Goal: Check status

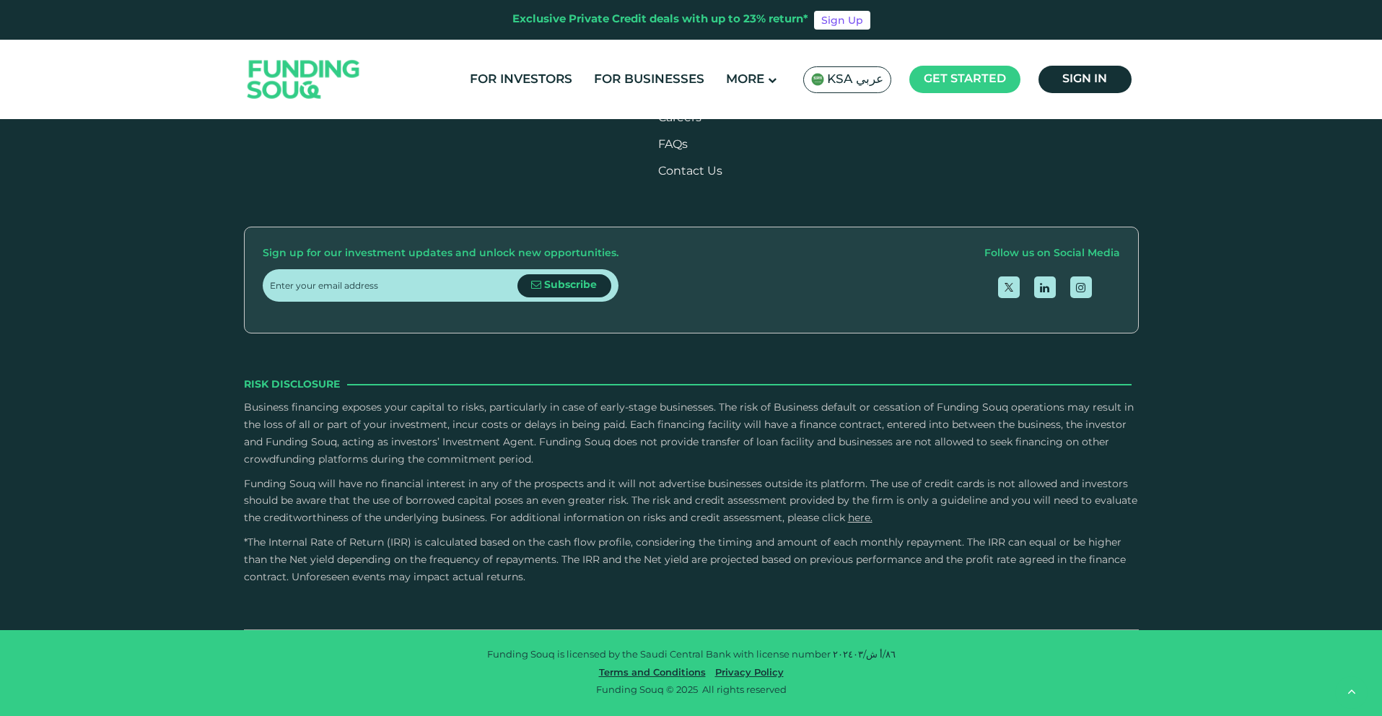
type tc-range-slider "4"
click at [718, 177] on link "Contact Us" at bounding box center [690, 171] width 64 height 11
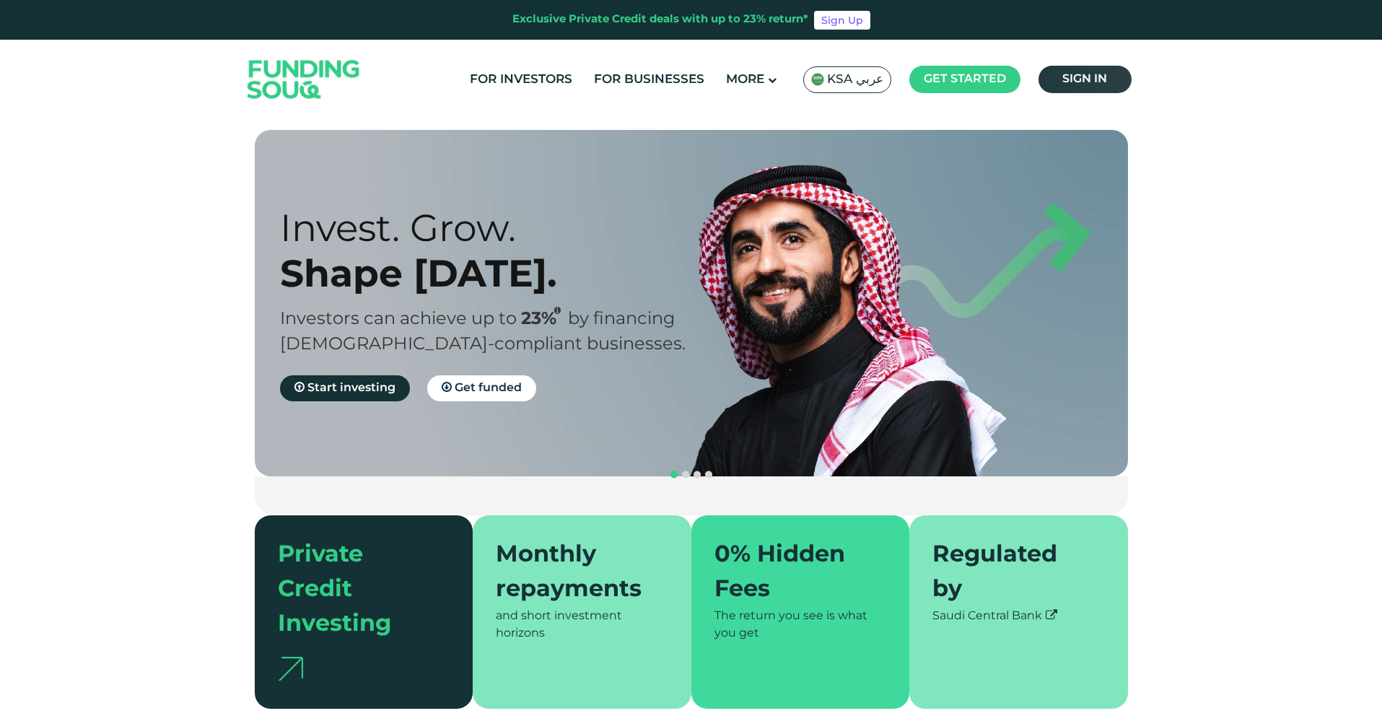
click at [1107, 75] on span "Sign in" at bounding box center [1085, 79] width 45 height 11
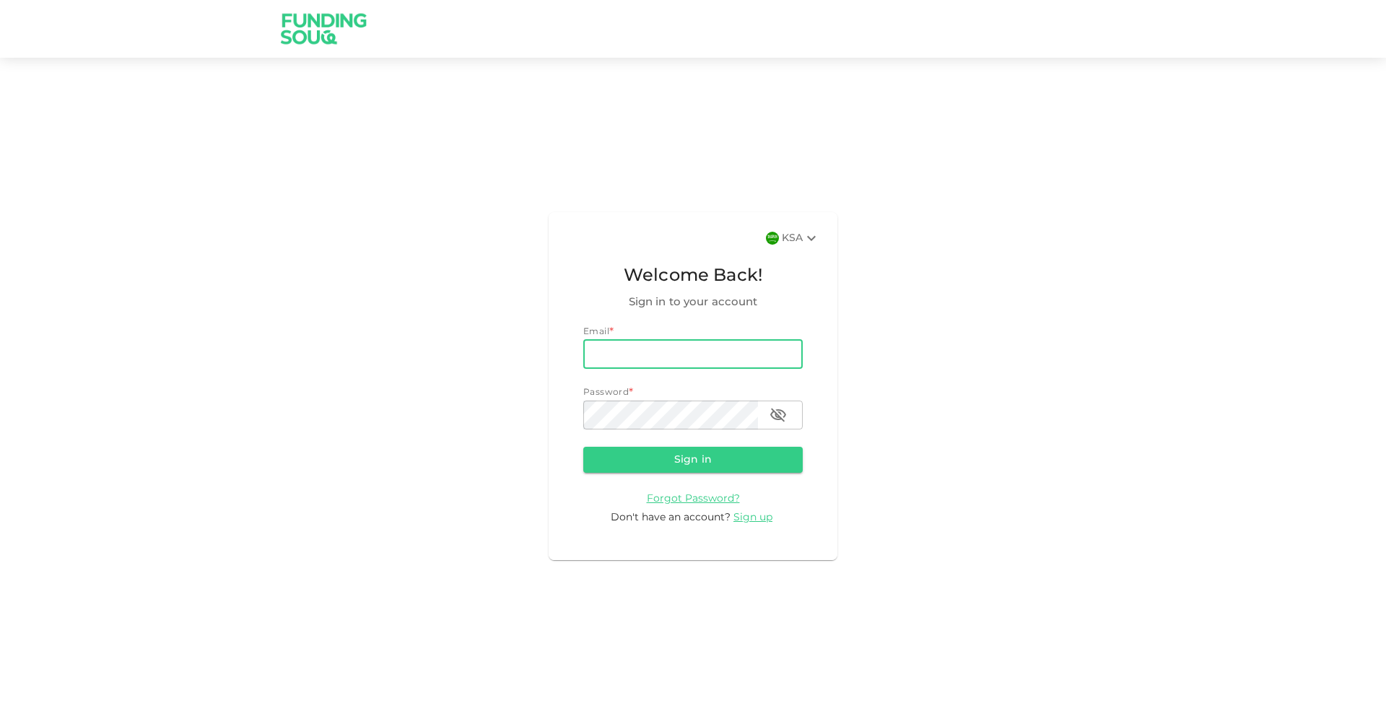
click at [637, 352] on input "email" at bounding box center [692, 354] width 219 height 29
type input "raedalnimer@gmail.com"
click at [703, 460] on button "Sign in" at bounding box center [692, 460] width 219 height 26
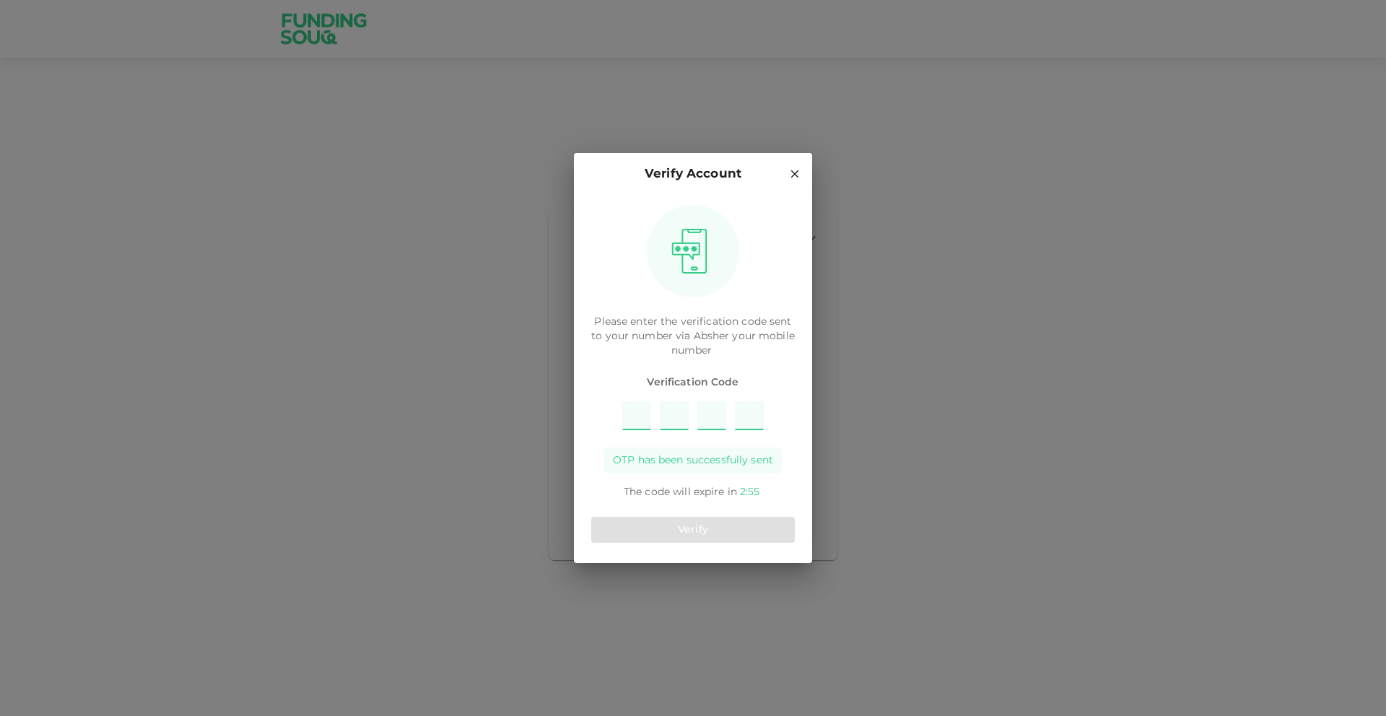
type input "3"
type input "9"
type input "2"
type input "7"
click at [705, 525] on button "Verify" at bounding box center [693, 530] width 204 height 26
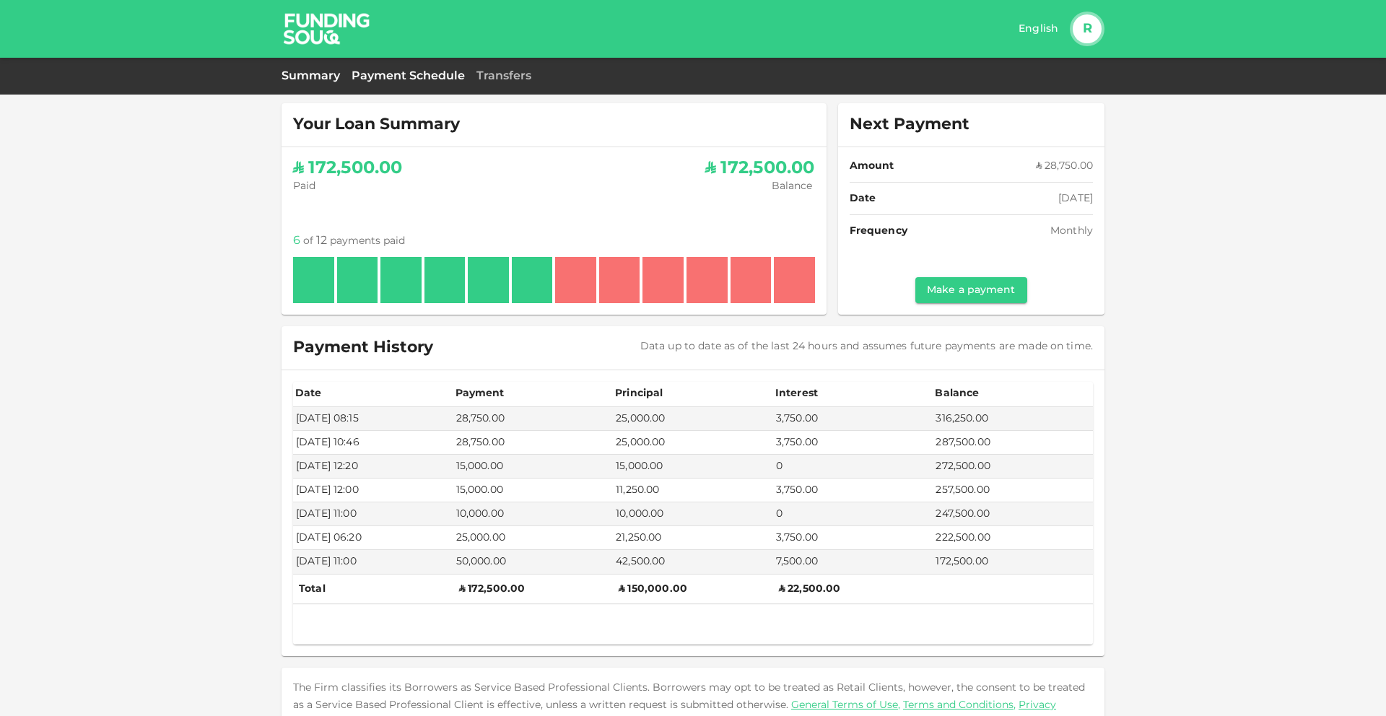
click at [391, 82] on link "Payment Schedule" at bounding box center [408, 76] width 113 height 14
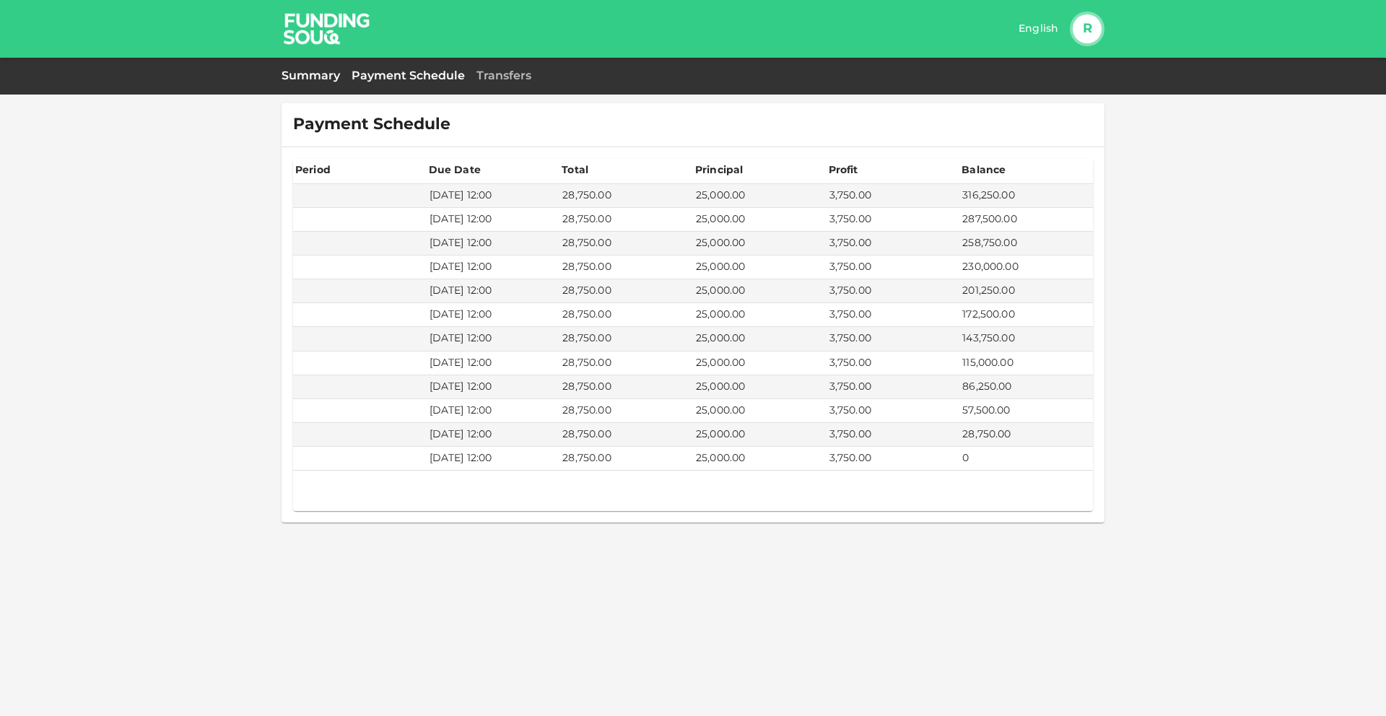
click at [312, 79] on link "Summary" at bounding box center [311, 76] width 58 height 14
